Goal: Navigation & Orientation: Find specific page/section

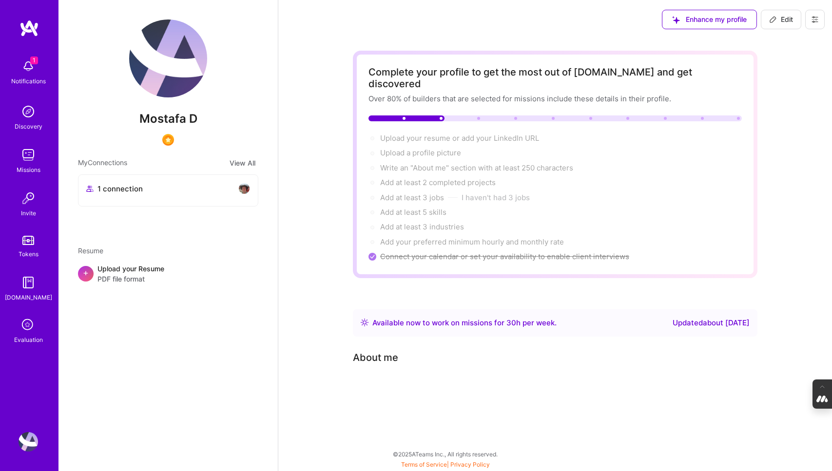
click at [25, 322] on icon at bounding box center [28, 325] width 19 height 19
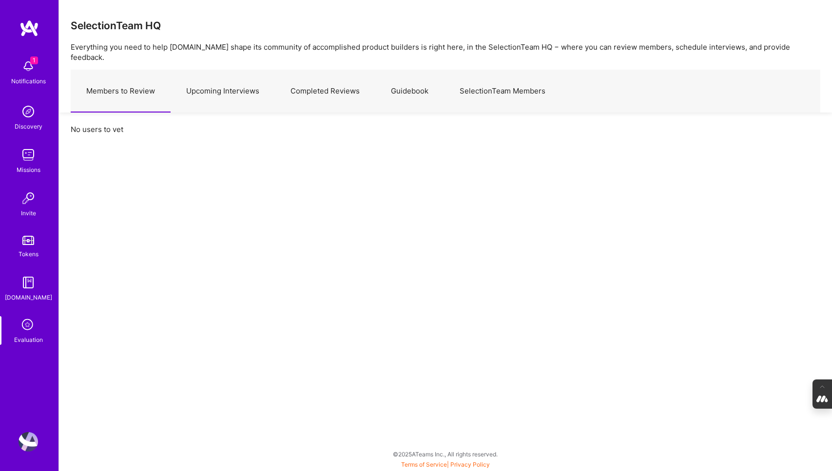
click at [236, 84] on link "Upcoming Interviews" at bounding box center [223, 91] width 104 height 42
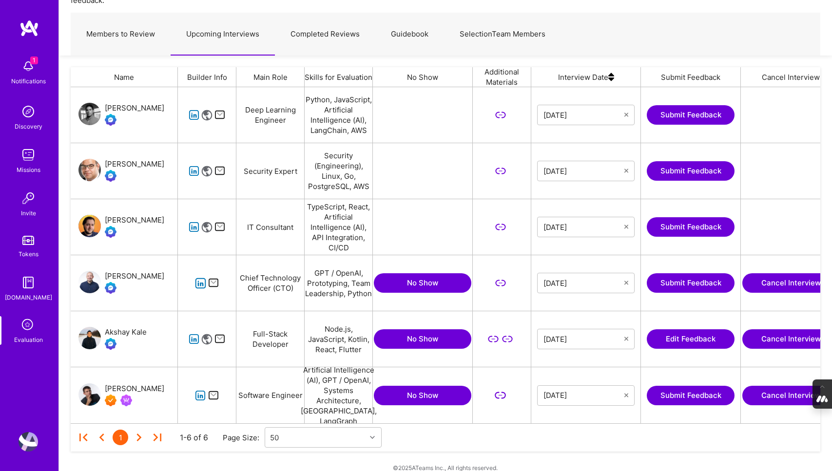
scroll to position [60, 0]
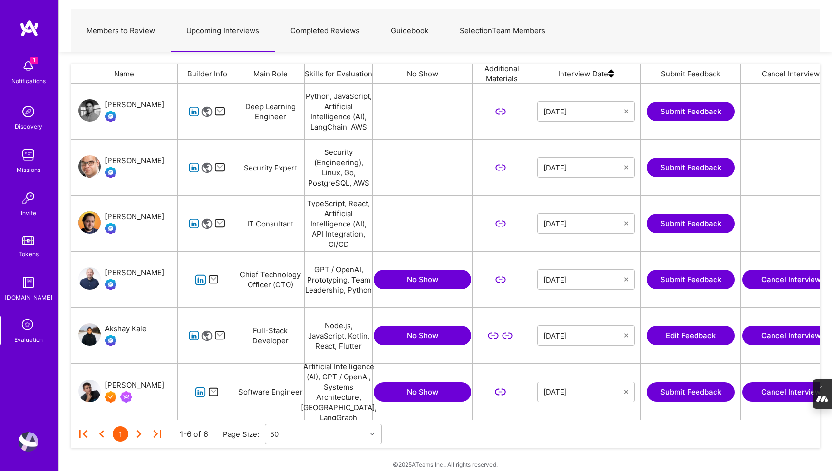
click at [23, 436] on img at bounding box center [28, 441] width 19 height 19
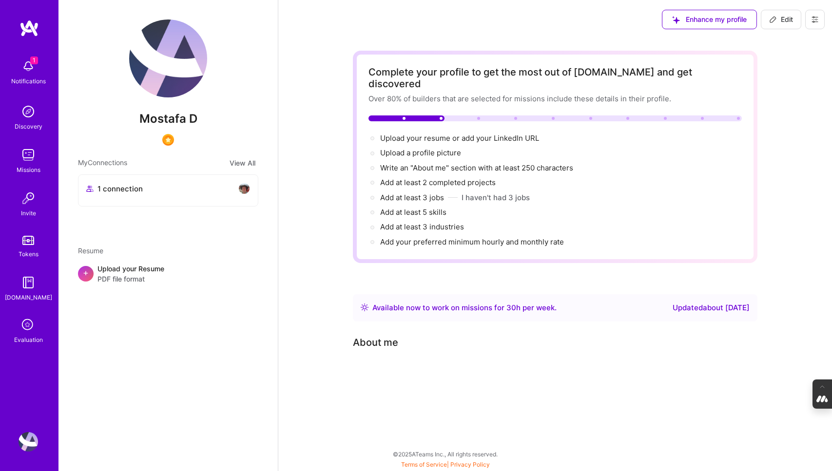
click at [812, 20] on icon at bounding box center [815, 20] width 8 height 8
click at [773, 86] on button "Log Out" at bounding box center [788, 91] width 73 height 25
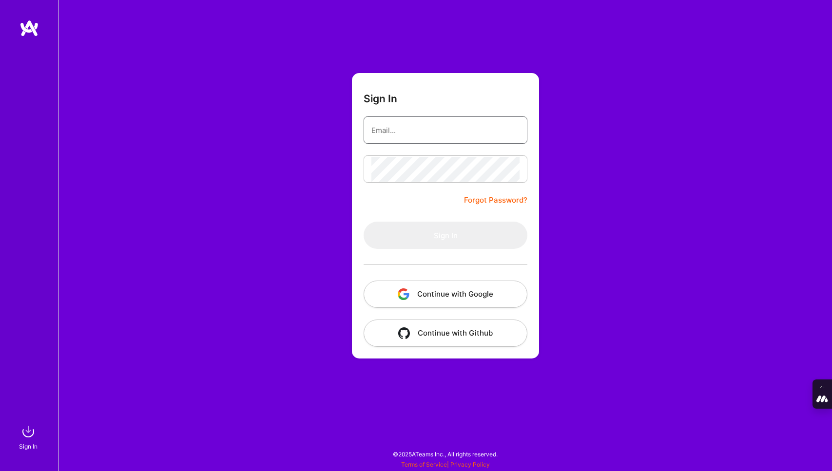
click at [399, 129] on input "email" at bounding box center [445, 130] width 148 height 25
type input "tanya@a.team"
click at [430, 302] on button "Continue with Google" at bounding box center [446, 294] width 164 height 27
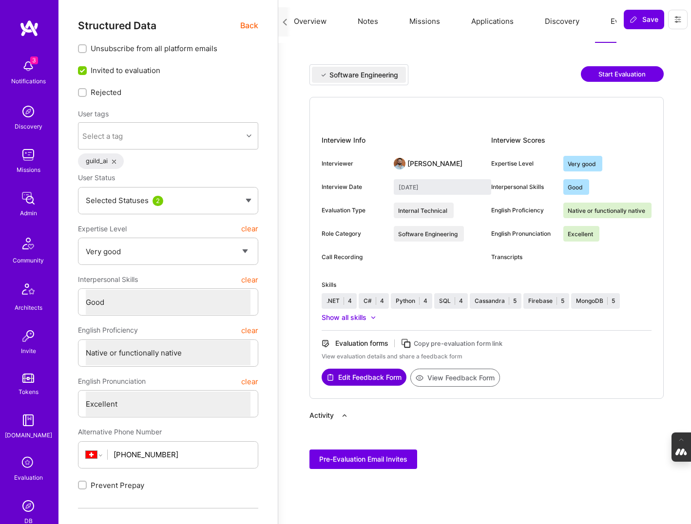
select select "5"
select select "4"
select select "7"
select select "CH"
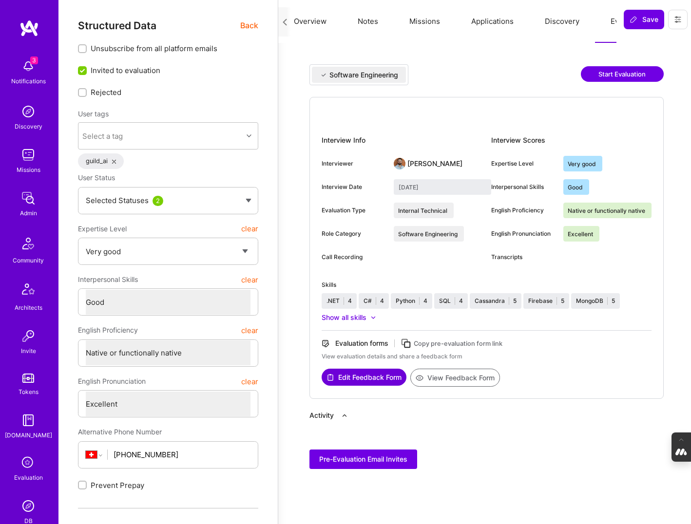
select select "Right Now"
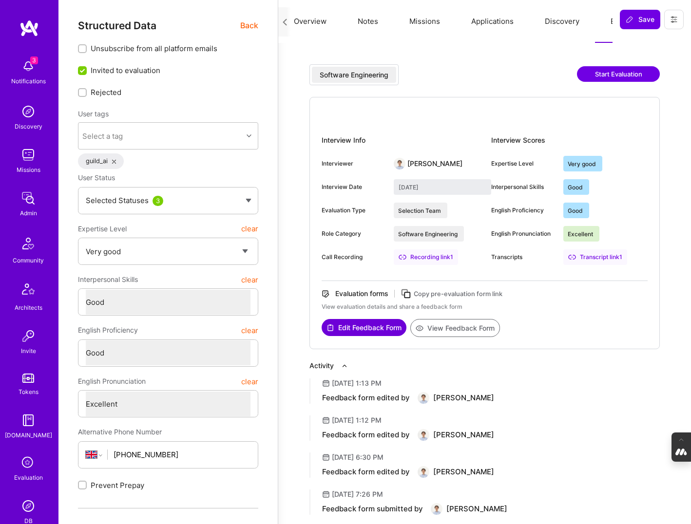
select select "5"
select select "4"
select select "6"
select select "7"
select select "GB"
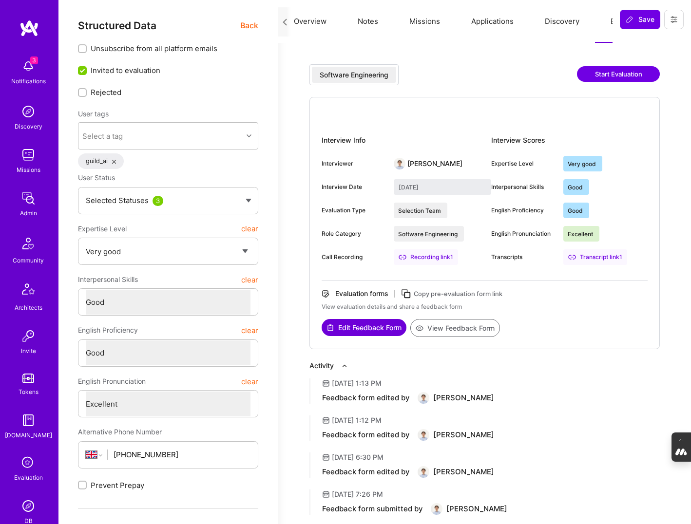
select select "Right Now"
select select "5"
select select "4"
select select "6"
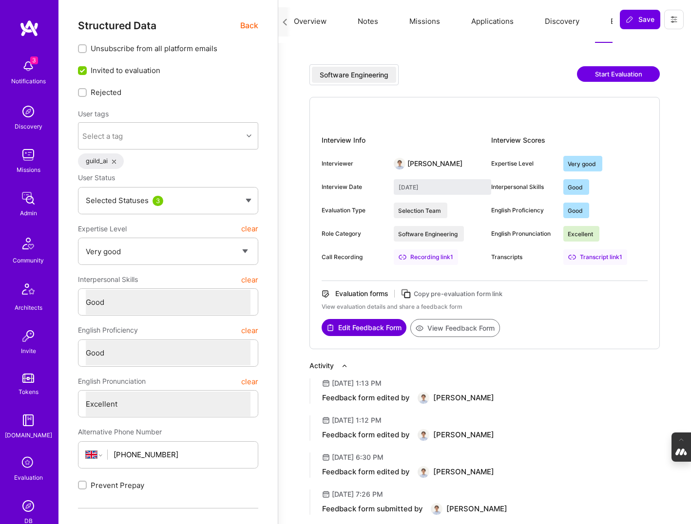
select select "7"
select select "GB"
select select "Right Now"
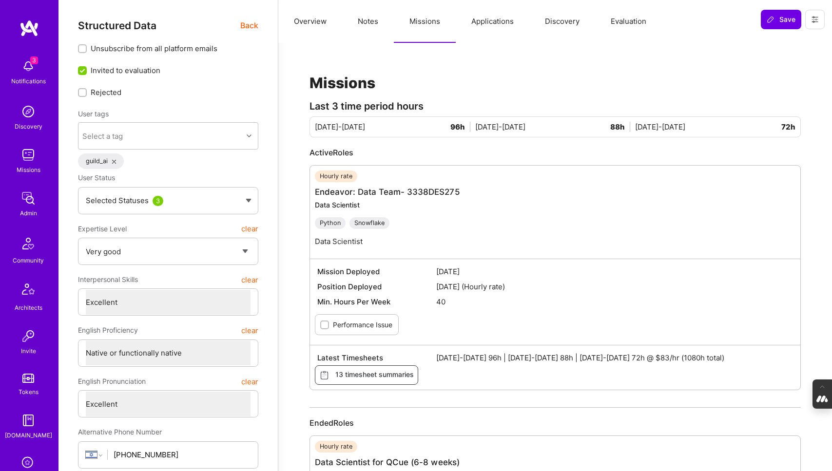
select select "5"
select select "7"
select select "IL"
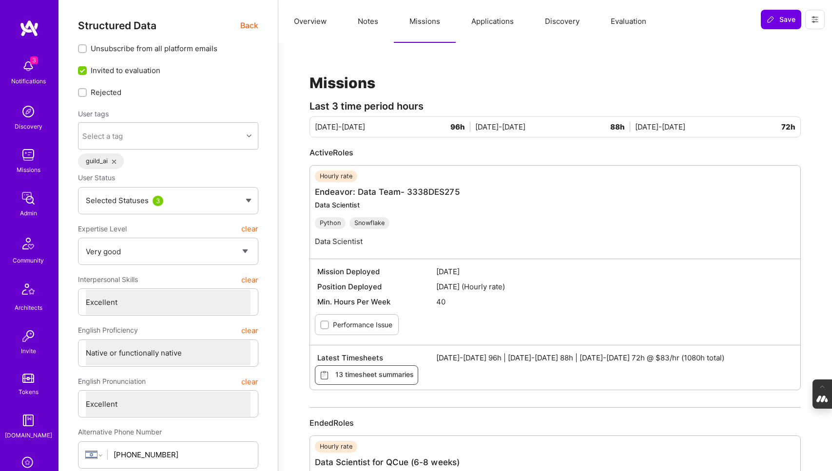
select select "Right Now"
click at [249, 25] on span "Back" at bounding box center [249, 25] width 18 height 12
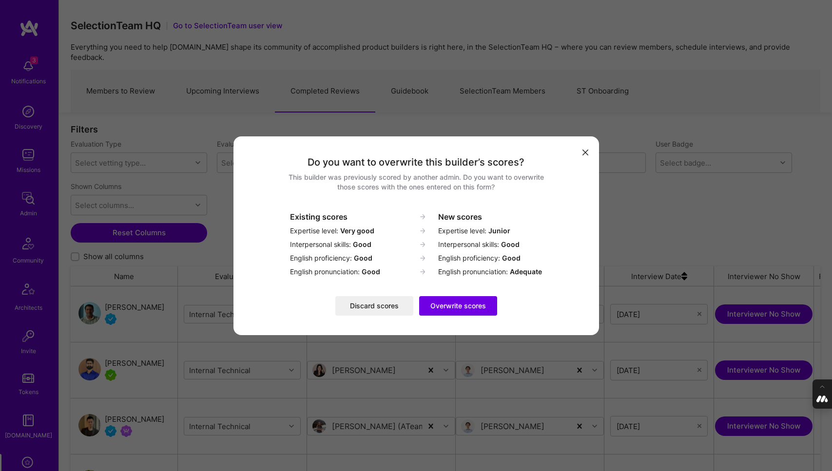
scroll to position [369, 750]
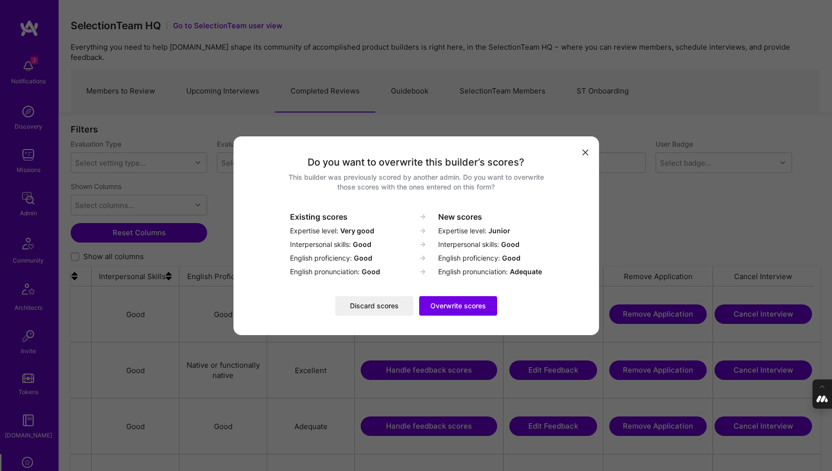
click at [583, 151] on icon "modal" at bounding box center [585, 153] width 6 height 6
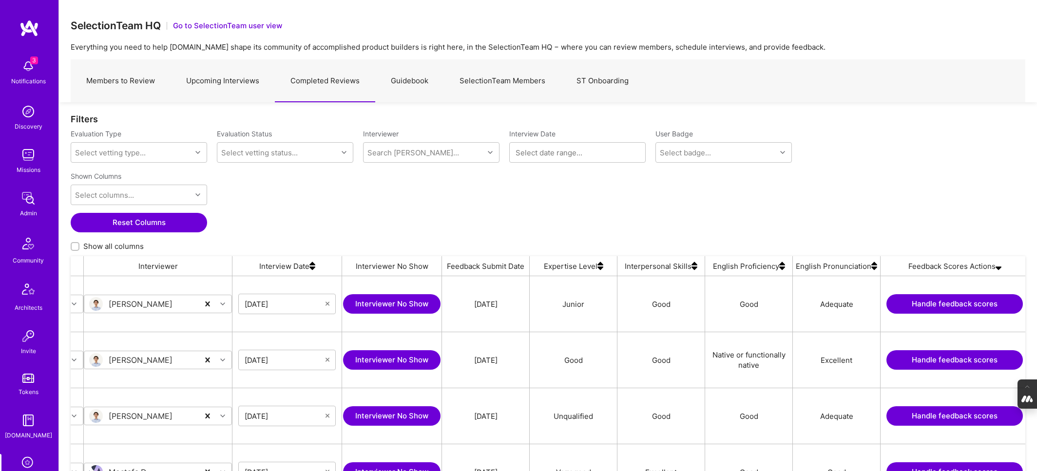
scroll to position [0, 375]
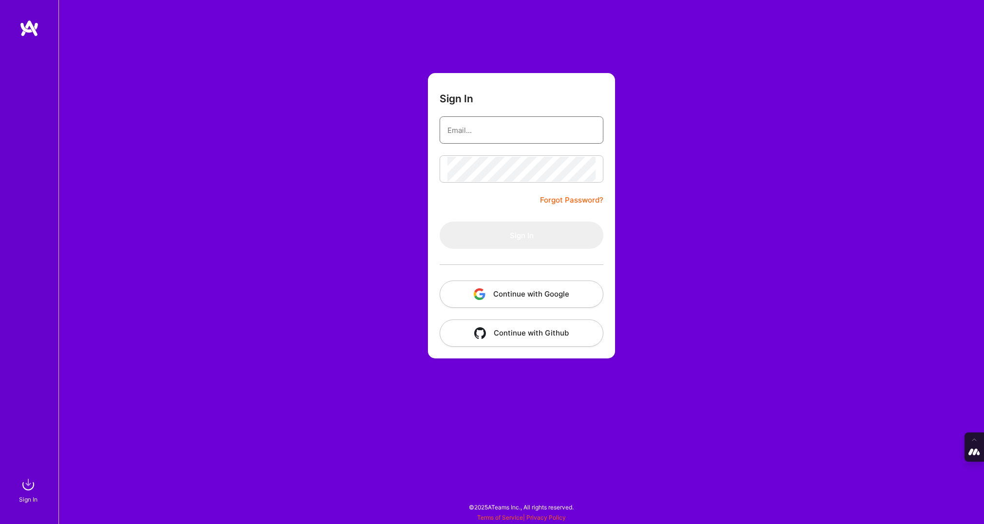
click at [524, 122] on input "email" at bounding box center [521, 130] width 148 height 25
type input "[PERSON_NAME][EMAIL_ADDRESS][DOMAIN_NAME]"
click at [518, 293] on button "Continue with Google" at bounding box center [522, 294] width 164 height 27
